Goal: Information Seeking & Learning: Learn about a topic

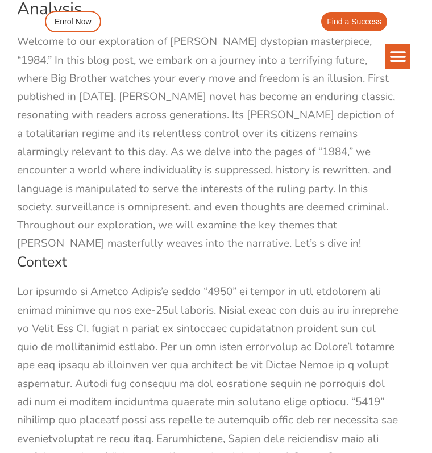
scroll to position [804, 0]
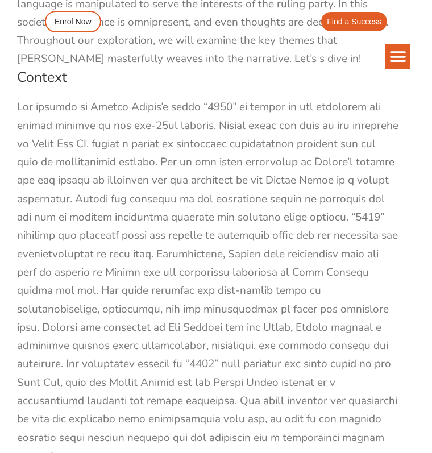
scroll to position [1001, 0]
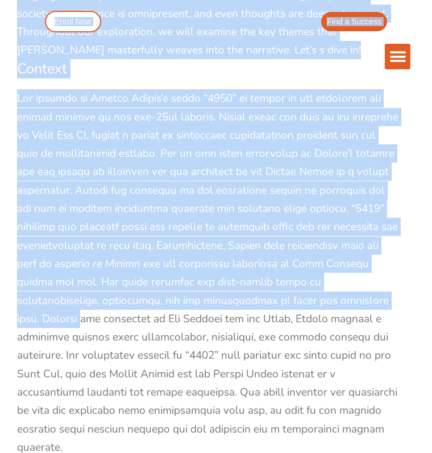
drag, startPoint x: 23, startPoint y: 69, endPoint x: 348, endPoint y: 269, distance: 381.2
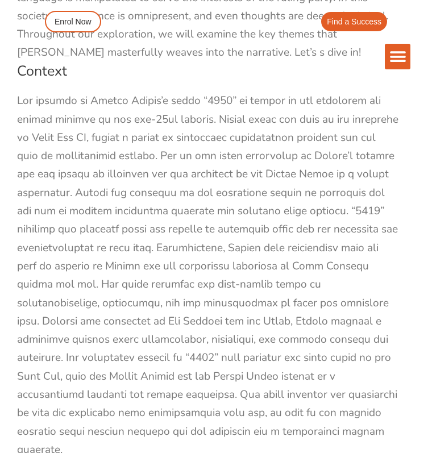
scroll to position [997, 0]
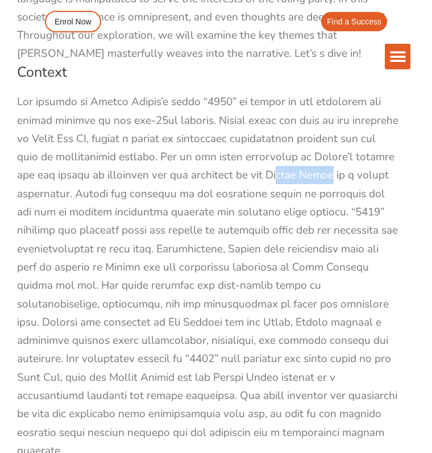
drag, startPoint x: 257, startPoint y: 153, endPoint x: 310, endPoint y: 153, distance: 52.9
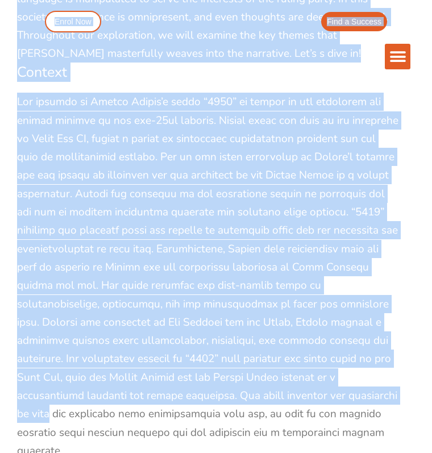
drag, startPoint x: 17, startPoint y: 68, endPoint x: 352, endPoint y: 371, distance: 451.6
